Goal: Information Seeking & Learning: Learn about a topic

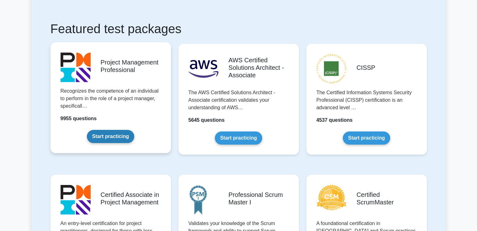
click at [87, 130] on link "Start practicing" at bounding box center [110, 136] width 47 height 13
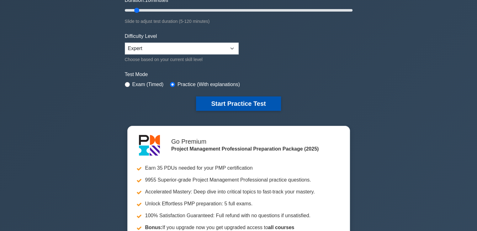
click at [236, 108] on button "Start Practice Test" at bounding box center [238, 104] width 85 height 14
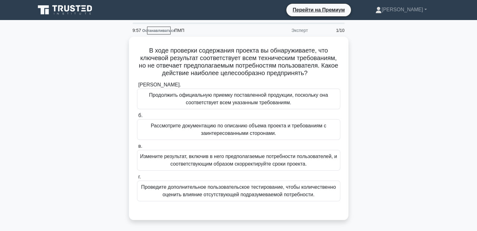
click at [392, 69] on div "В ходе проверки содержания проекта вы обнаруживаете, что ключевой результат соо…" at bounding box center [239, 132] width 414 height 191
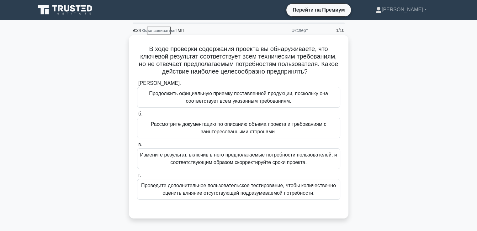
click at [203, 125] on font "Рассмотрите документацию по описанию объема проекта и требованиям с заинтересов…" at bounding box center [239, 128] width 176 height 13
click at [137, 116] on input "б. Рассмотрите документацию по описанию объема проекта и требованиям с заинтере…" at bounding box center [137, 114] width 0 height 4
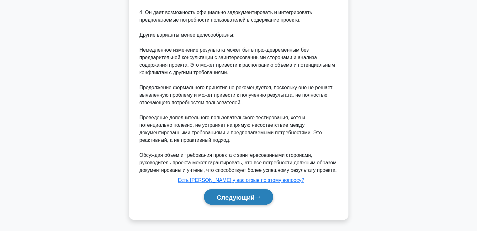
click at [240, 194] on font "Следующий" at bounding box center [236, 197] width 38 height 7
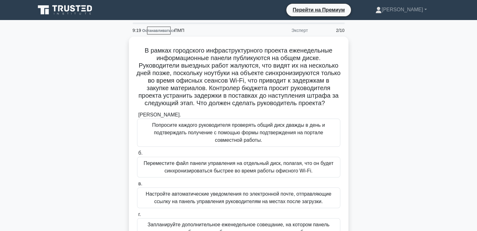
scroll to position [31, 0]
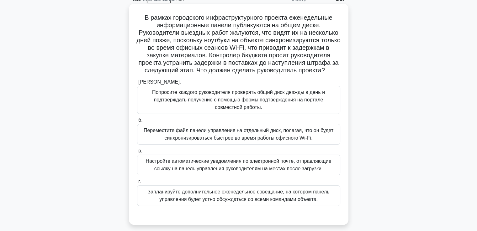
click at [185, 166] on font "Настройте автоматические уведомления по электронной почте, отправляющие ссылку …" at bounding box center [239, 165] width 186 height 13
click at [137, 153] on input "в. Настройте автоматические уведомления по электронной почте, отправляющие ссыл…" at bounding box center [137, 151] width 0 height 4
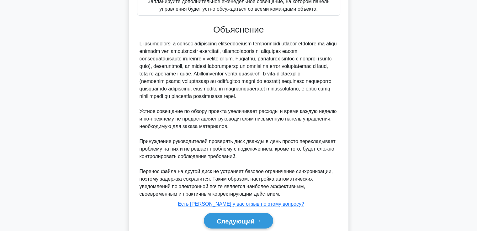
scroll to position [253, 0]
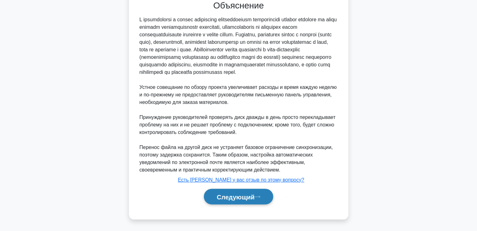
click at [228, 198] on font "Следующий" at bounding box center [236, 197] width 38 height 7
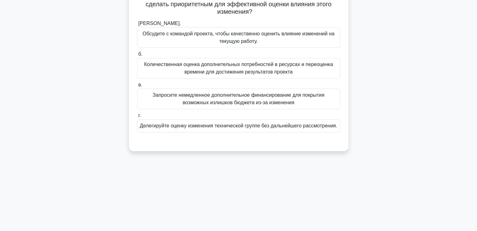
scroll to position [13, 0]
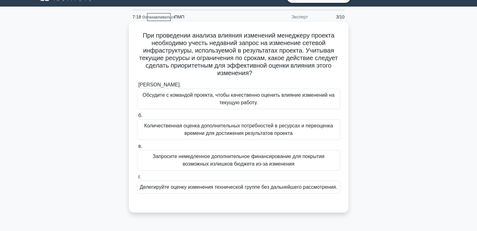
click at [219, 128] on font "Количественная оценка дополнительных потребностей в ресурсах и переоценка време…" at bounding box center [238, 129] width 189 height 13
click at [137, 118] on input "б. Количественная оценка дополнительных потребностей в ресурсах и переоценка вр…" at bounding box center [137, 116] width 0 height 4
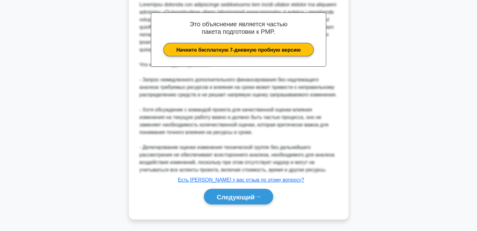
scroll to position [233, 0]
click at [249, 198] on button "Следующий" at bounding box center [238, 197] width 69 height 16
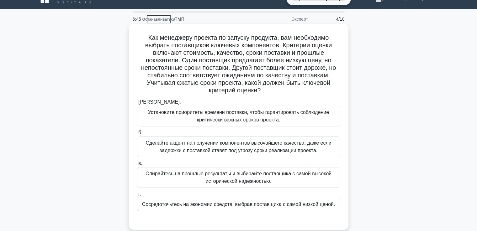
scroll to position [31, 0]
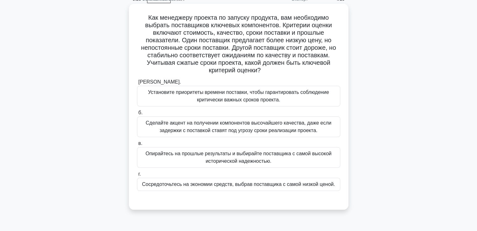
click at [186, 98] on font "Установите приоритеты времени поставки, чтобы гарантировать соблюдение критичес…" at bounding box center [238, 96] width 197 height 15
click at [137, 84] on input "[PERSON_NAME]. Установите приоритеты времени поставки, чтобы гарантировать собл…" at bounding box center [137, 82] width 0 height 4
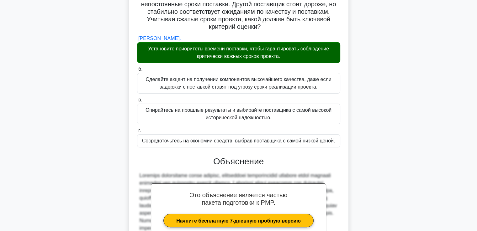
scroll to position [148, 0]
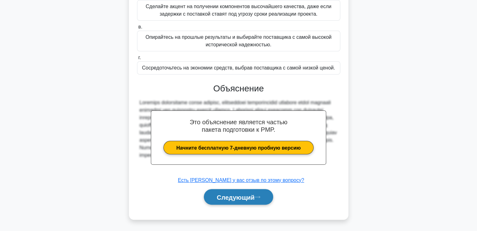
click at [253, 198] on font "Следующий" at bounding box center [236, 197] width 38 height 7
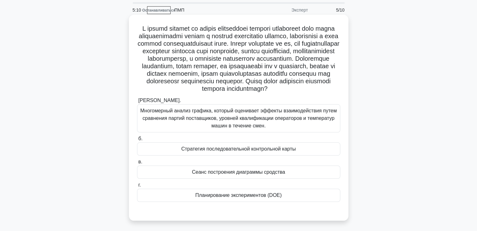
scroll to position [31, 0]
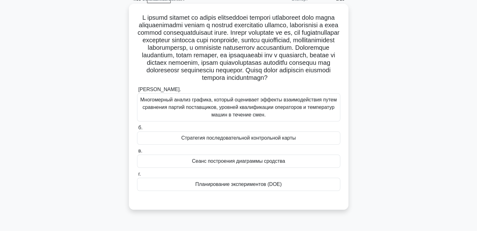
click at [223, 164] on font "Сеанс построения диаграммы сродства" at bounding box center [238, 161] width 93 height 5
click at [137, 153] on input "в. Сеанс построения диаграммы сродства" at bounding box center [137, 151] width 0 height 4
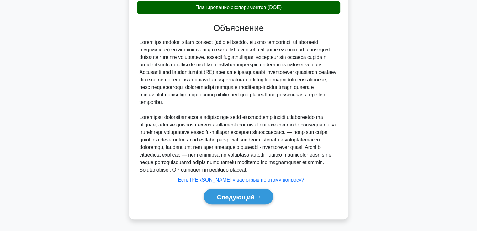
scroll to position [231, 0]
click at [253, 192] on button "Следующий" at bounding box center [238, 197] width 69 height 16
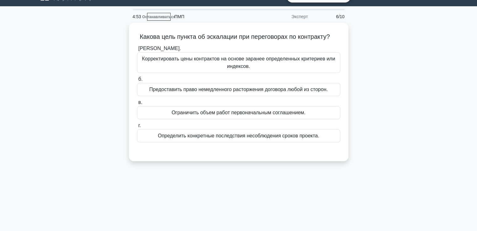
scroll to position [13, 0]
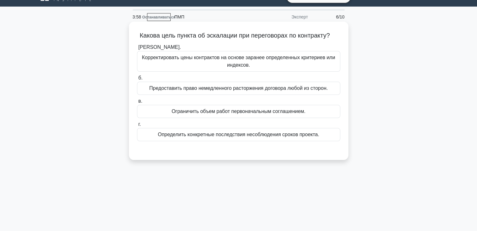
click at [171, 137] on font "Определить конкретные последствия несоблюдения сроков проекта." at bounding box center [238, 134] width 161 height 5
click at [137, 127] on input "г. Определить конкретные последствия несоблюдения сроков проекта." at bounding box center [137, 125] width 0 height 4
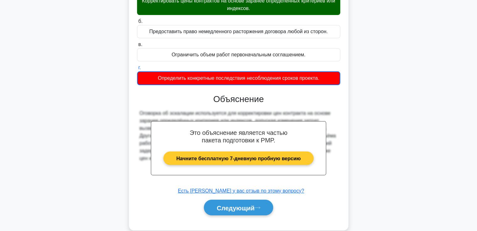
scroll to position [107, 0]
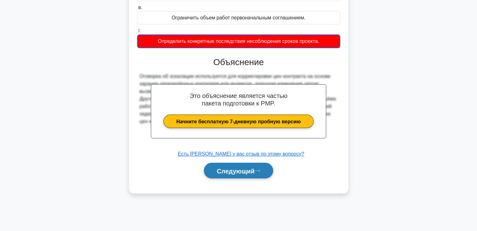
click at [217, 175] on font "Следующий" at bounding box center [236, 171] width 38 height 7
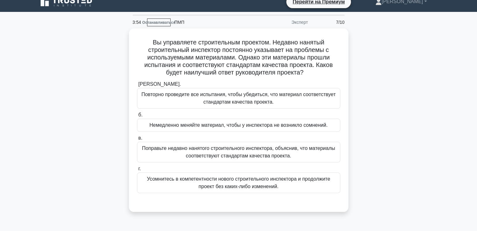
scroll to position [0, 0]
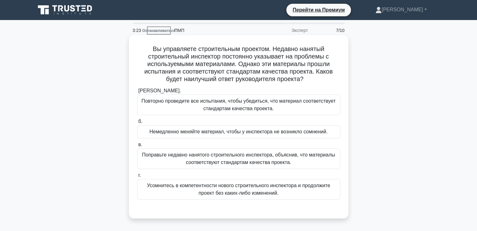
click at [191, 105] on font "Повторно проведите все испытания, чтобы убедиться, что материал соответствует с…" at bounding box center [238, 104] width 197 height 15
click at [137, 93] on input "а. Повторно проведите все испытания, чтобы убедиться, что материал соответствуе…" at bounding box center [137, 91] width 0 height 4
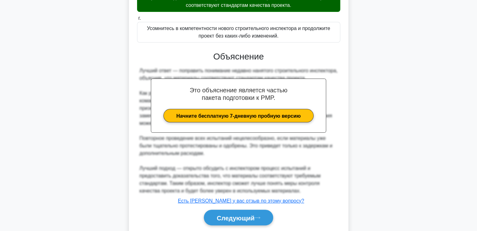
scroll to position [179, 0]
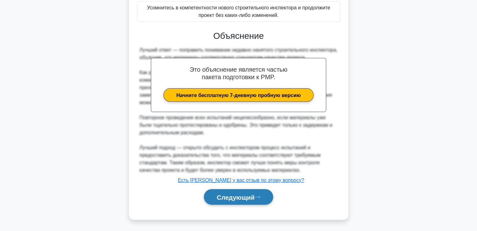
click at [211, 190] on button "Следующий" at bounding box center [238, 197] width 69 height 16
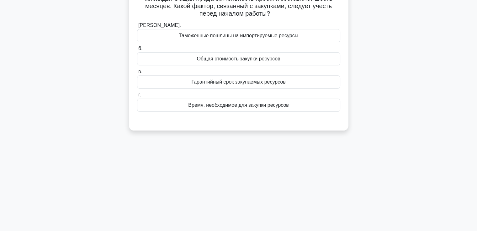
scroll to position [13, 0]
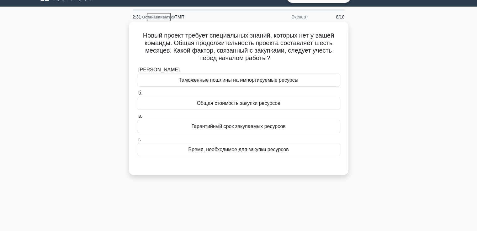
click at [202, 147] on font "Время, необходимое для закупки ресурсов" at bounding box center [238, 149] width 101 height 5
click at [137, 142] on input "г. Время, необходимое для закупки ресурсов" at bounding box center [137, 140] width 0 height 4
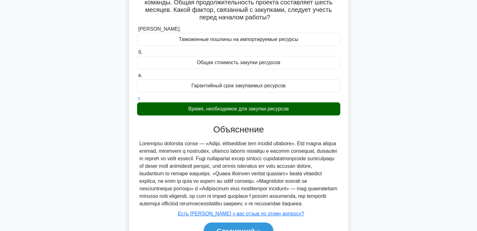
scroll to position [107, 0]
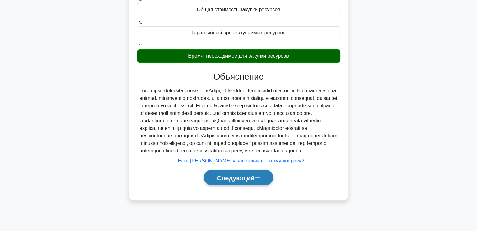
click at [231, 186] on button "Следующий" at bounding box center [238, 178] width 69 height 16
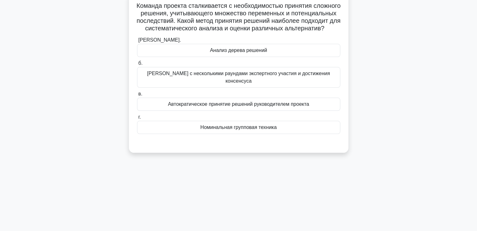
scroll to position [13, 0]
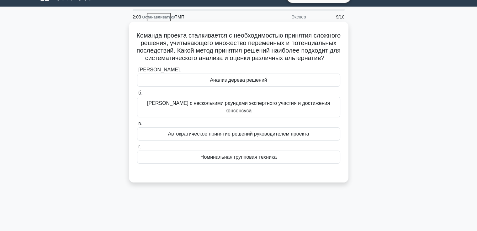
click at [252, 115] on font "Метод Дельфи с несколькими раундами экспертного участия и достижения консенсуса" at bounding box center [238, 107] width 197 height 15
click at [137, 95] on input "б. Метод Дельфи с несколькими раундами экспертного участия и достижения консенс…" at bounding box center [137, 93] width 0 height 4
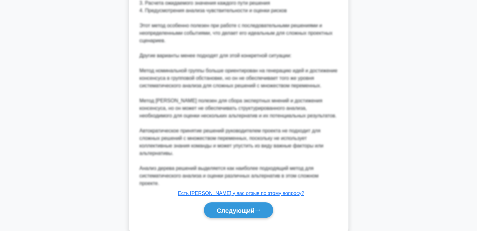
scroll to position [314, 0]
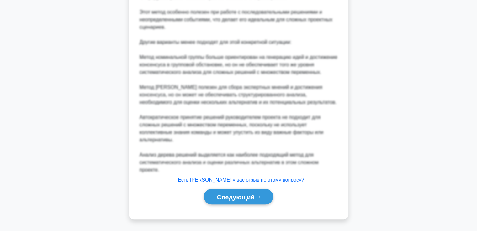
click at [231, 194] on font "Следующий" at bounding box center [236, 197] width 38 height 7
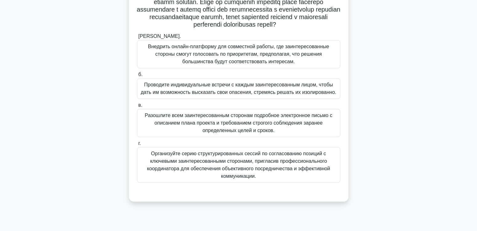
click at [191, 175] on font "Организуйте серию структурированных сессий по согласованию позиций с ключевыми …" at bounding box center [238, 165] width 183 height 28
click at [137, 146] on input "г. Организуйте серию структурированных сессий по согласованию позиций с ключевы…" at bounding box center [137, 144] width 0 height 4
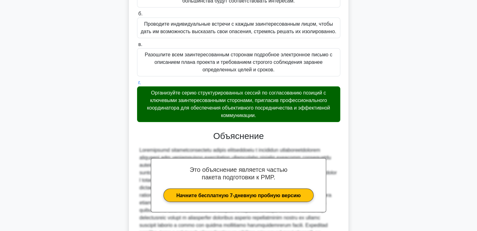
scroll to position [291, 0]
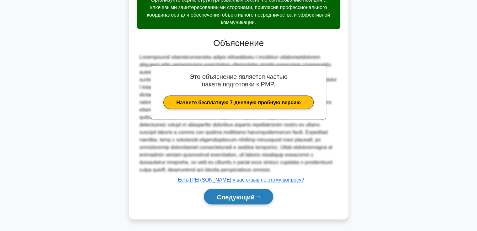
click at [248, 194] on font "Следующий" at bounding box center [236, 197] width 38 height 7
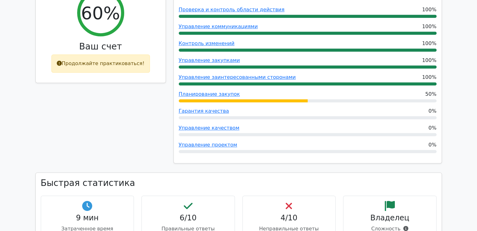
scroll to position [313, 0]
